Goal: Find specific page/section

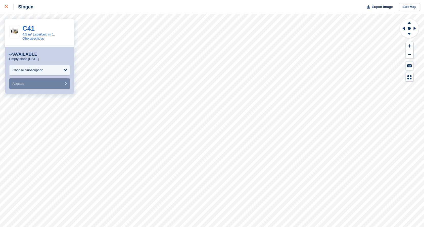
click at [7, 7] on icon at bounding box center [6, 6] width 3 height 3
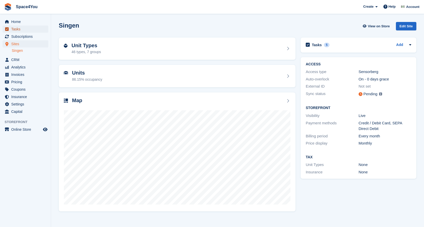
click at [19, 29] on span "Tasks" at bounding box center [26, 29] width 31 height 7
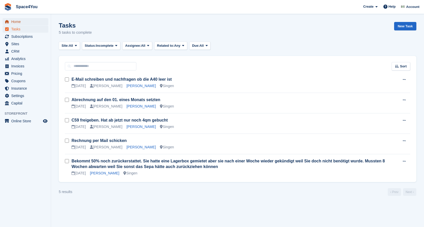
click at [29, 22] on span "Home" at bounding box center [26, 21] width 31 height 7
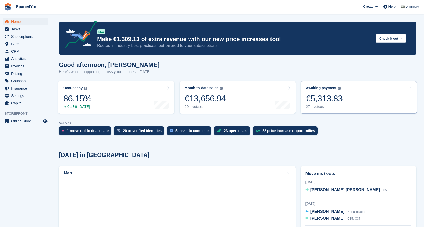
click at [332, 94] on div "€5,313.83" at bounding box center [324, 98] width 37 height 10
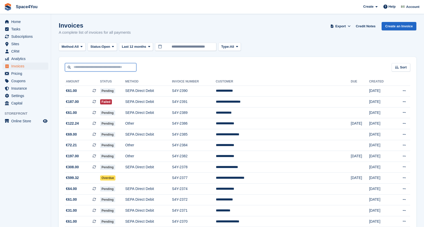
click at [101, 69] on input "text" at bounding box center [100, 67] width 71 height 8
type input "*****"
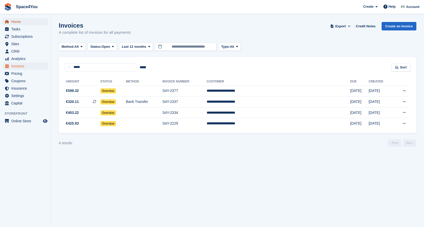
click at [19, 19] on span "Home" at bounding box center [26, 21] width 31 height 7
